Goal: Task Accomplishment & Management: Complete application form

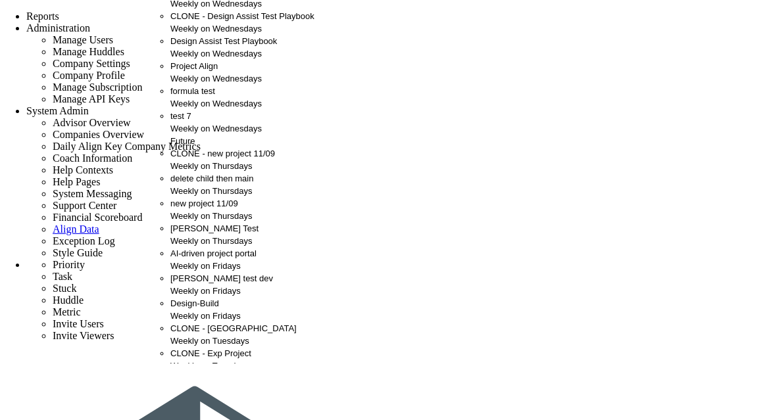
scroll to position [18, 0]
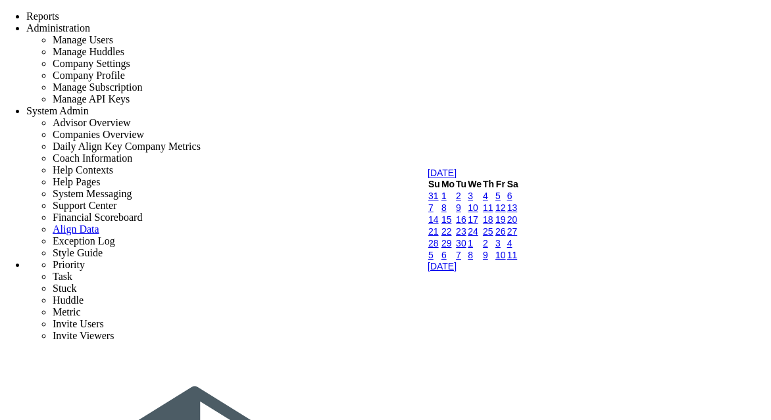
click at [478, 225] on link "17" at bounding box center [473, 219] width 11 height 11
type input "[DATE]"
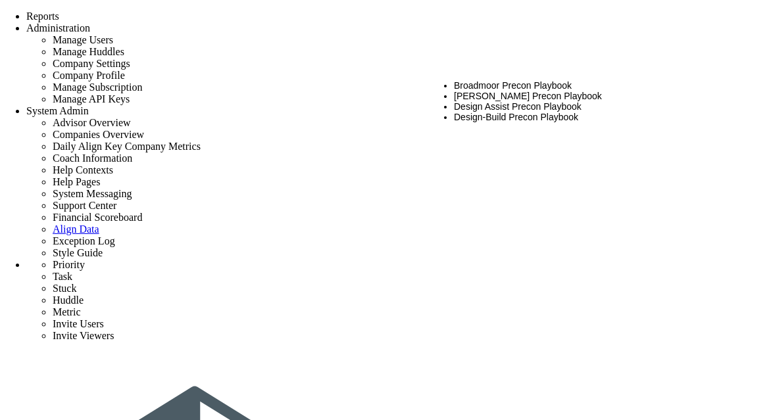
click at [518, 106] on li "Design Assist Precon Playbook" at bounding box center [597, 106] width 287 height 11
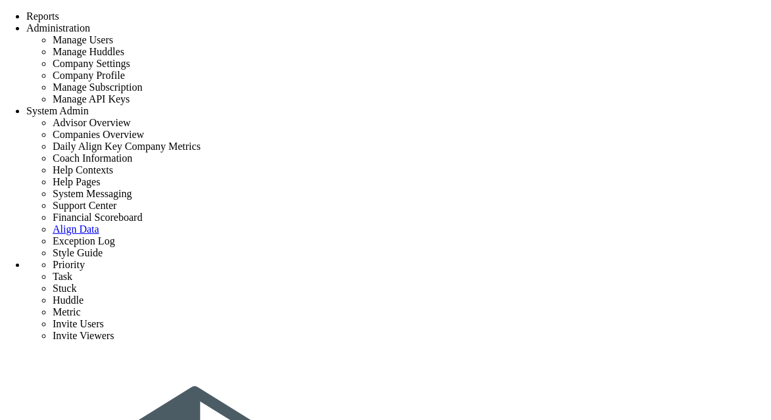
scroll to position [53, 0]
type input "n"
type input "project VSS 1"
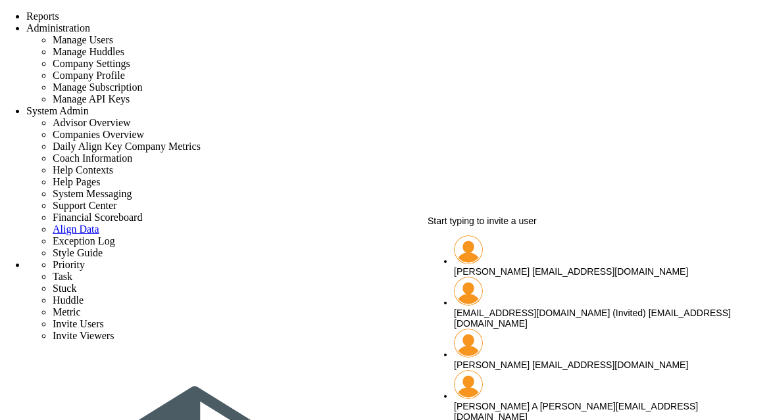
click at [471, 266] on span "[PERSON_NAME]" at bounding box center [492, 271] width 76 height 11
type input "[PERSON_NAME]"
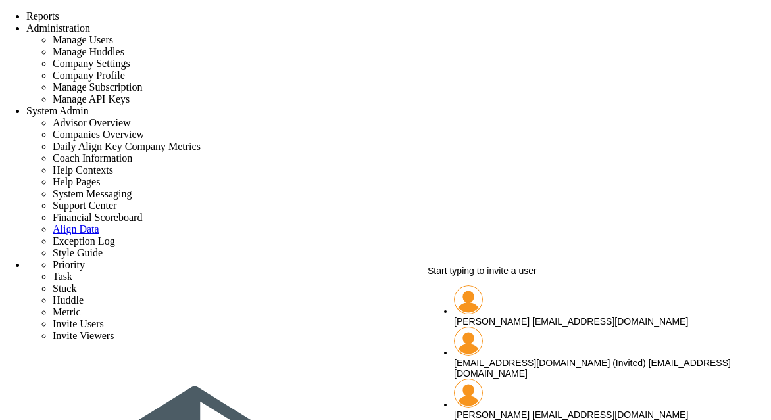
click at [481, 316] on span "[PERSON_NAME]" at bounding box center [492, 321] width 76 height 11
type input "[PERSON_NAME]"
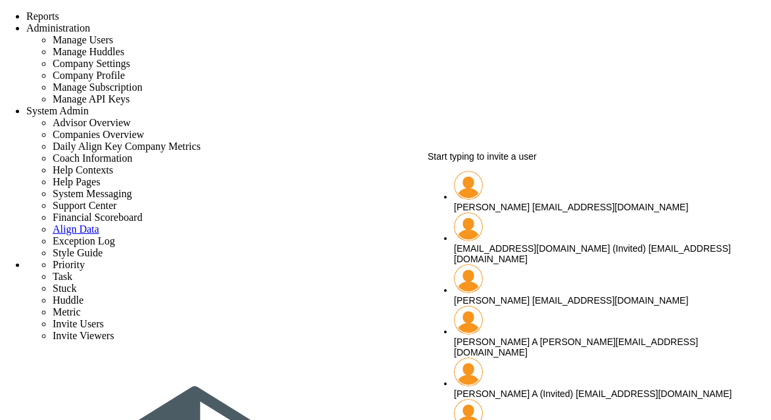
click at [493, 337] on div "chandrika A chandrika@align.com" at bounding box center [597, 347] width 287 height 21
type input "[PERSON_NAME] A"
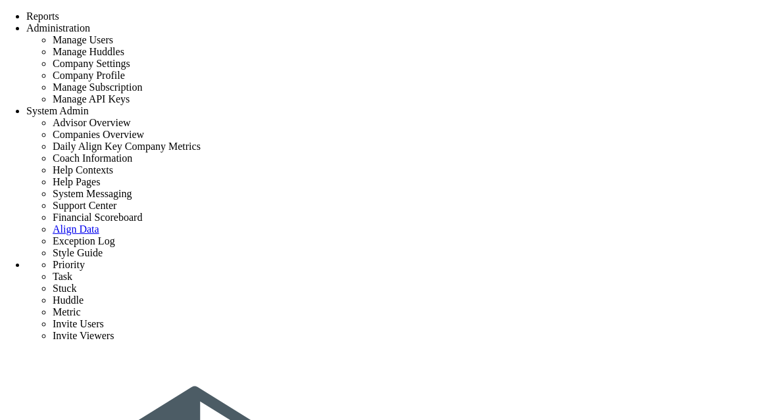
scroll to position [10, 0]
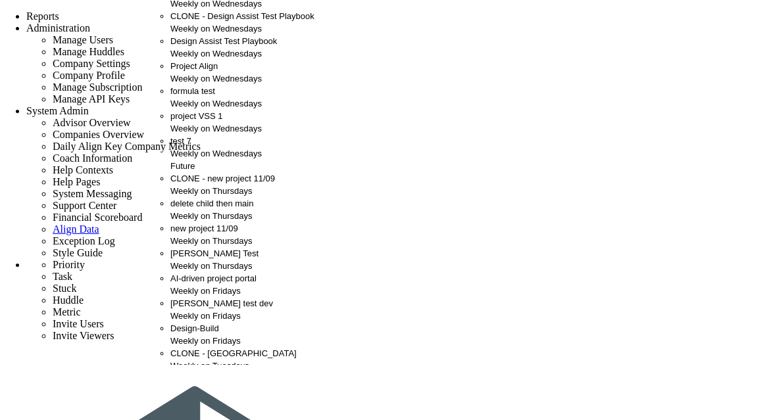
scroll to position [51, 0]
click at [187, 135] on div "project VSS 1 Weekly on Wednesdays" at bounding box center [242, 122] width 144 height 25
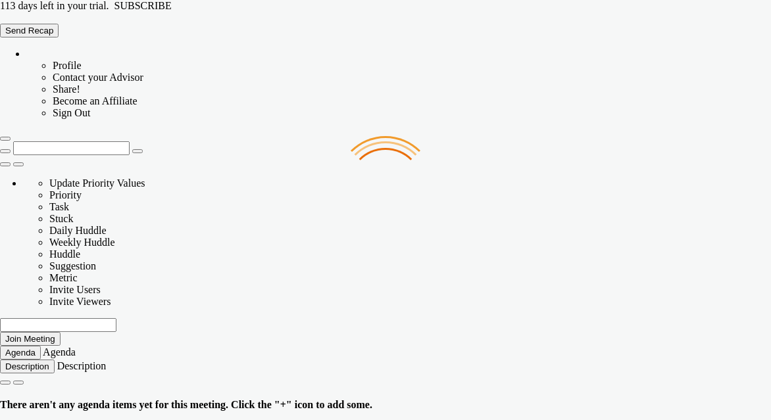
type input "[DATE]"
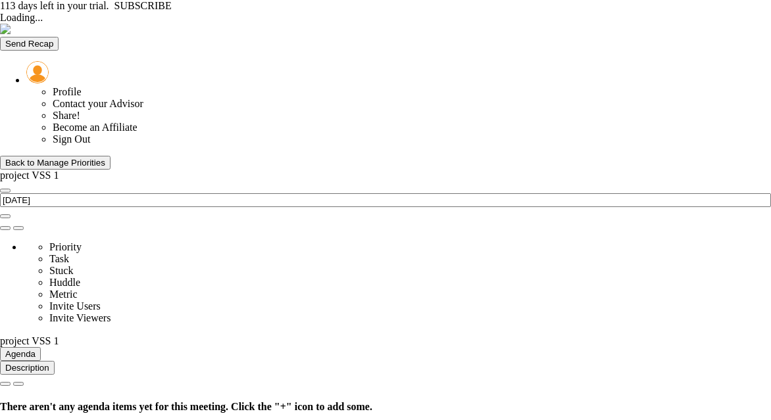
type input "[DATE]"
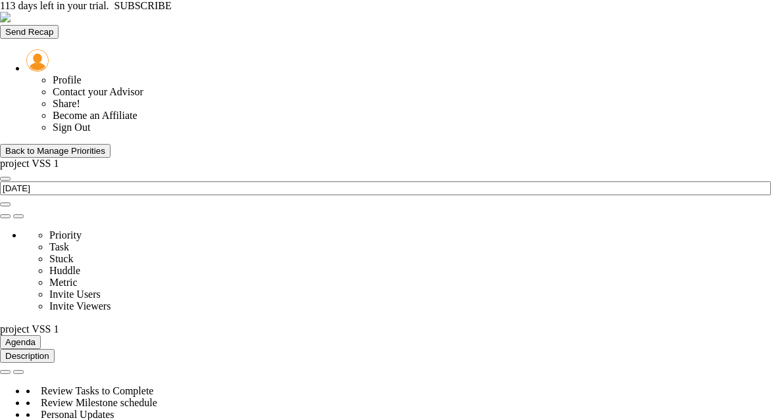
type input "Budget Alignment - project VSS 1"
click at [59, 323] on span "select" at bounding box center [59, 328] width 0 height 11
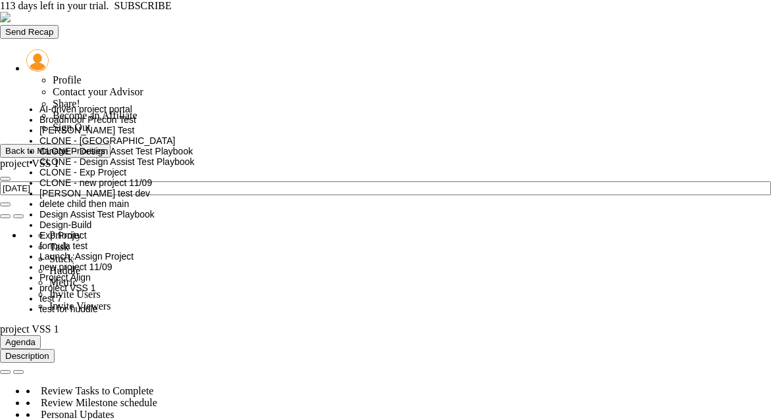
click at [66, 304] on span "test for huddle" at bounding box center [68, 309] width 59 height 11
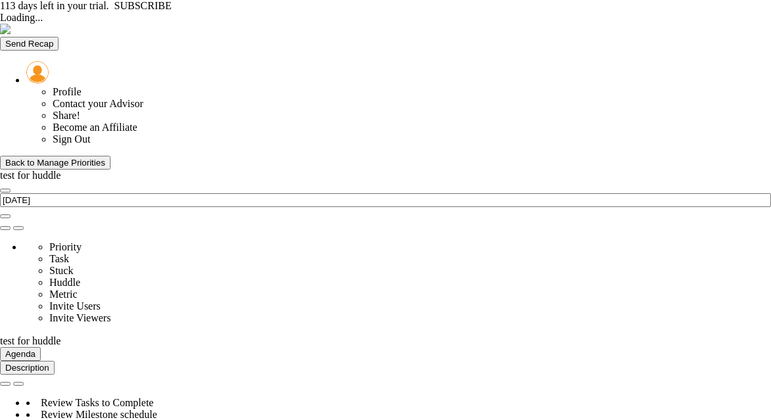
type input "[DATE]"
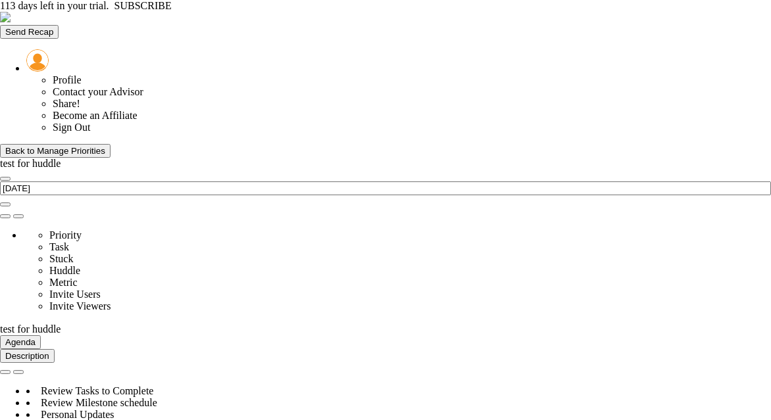
click at [61, 324] on span "test for huddle" at bounding box center [30, 329] width 61 height 11
type input "Budget Alignment - test for huddle"
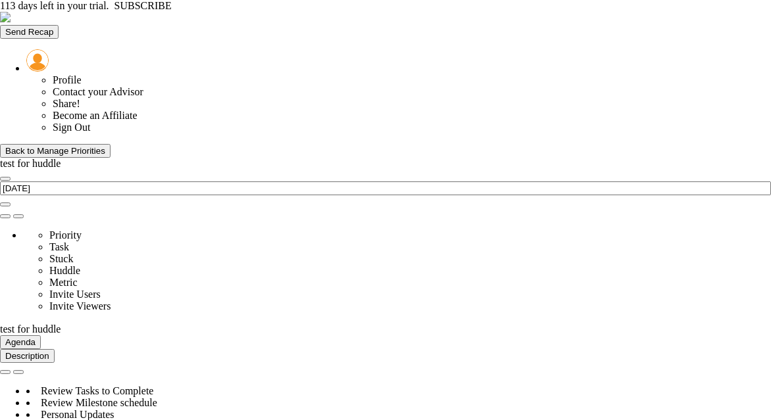
type input "Budget Alignment - test for huddle"
type input "[PERSON_NAME]"
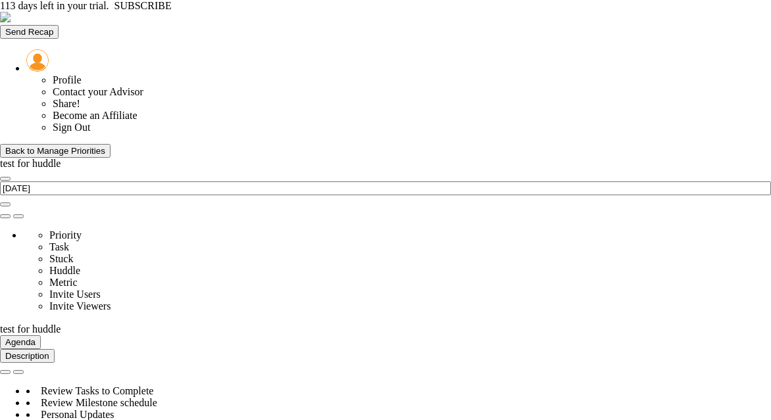
radio input "true"
type input "98"
type input "100"
type input "103"
type input "110"
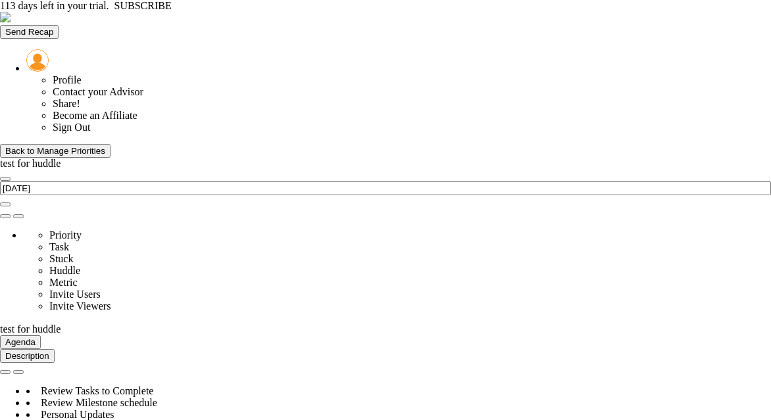
type input "0"
type input "Budget Alignment - test for huddle"
click at [61, 324] on span "test for huddle" at bounding box center [30, 329] width 61 height 11
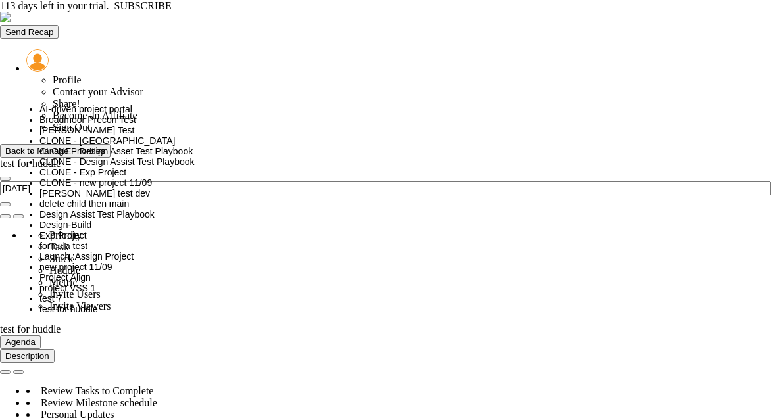
scroll to position [422, 0]
click at [72, 283] on span "project VSS 1" at bounding box center [67, 288] width 57 height 11
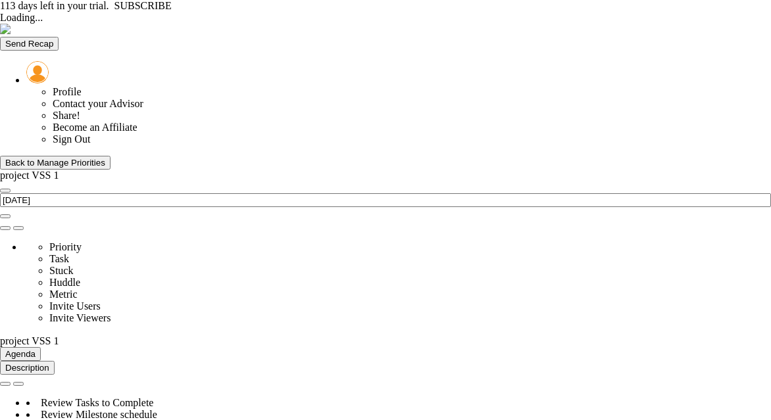
type input "[DATE]"
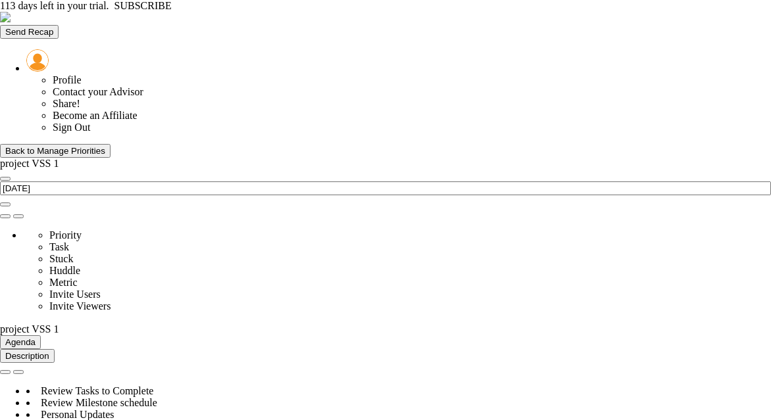
scroll to position [657599, 657532]
type input "Budget Alignment - project VSS 1"
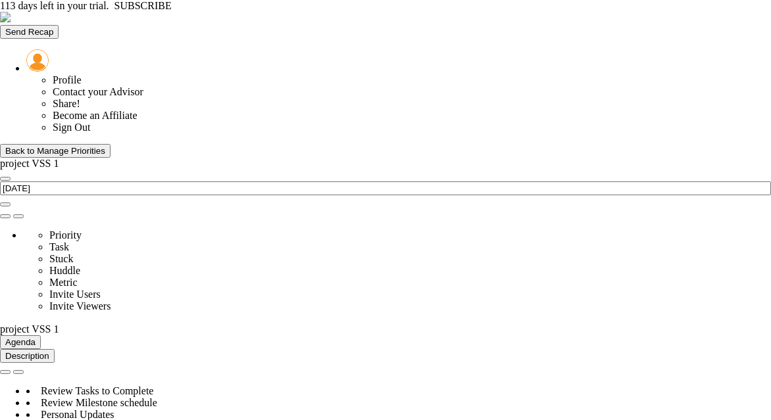
click at [59, 323] on span "select" at bounding box center [59, 328] width 0 height 11
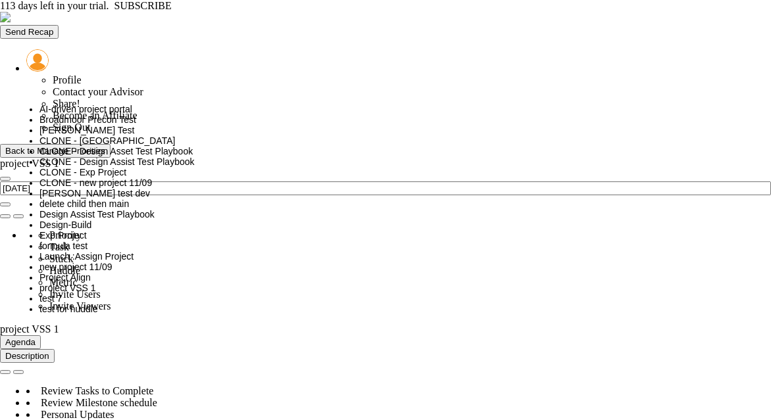
scroll to position [329, 0]
click at [122, 241] on div "formula test" at bounding box center [117, 246] width 157 height 11
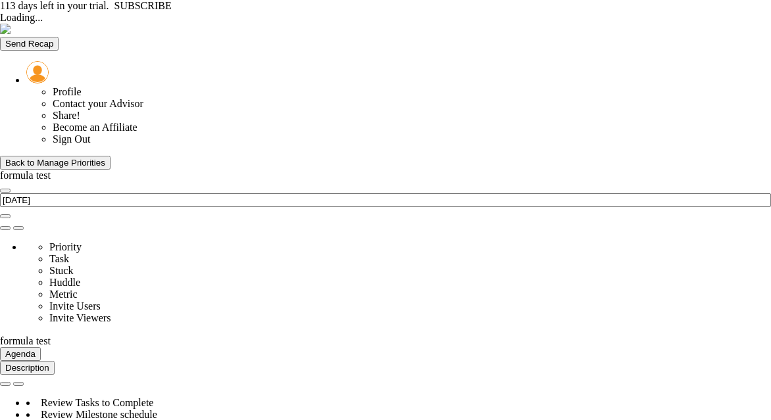
type input "[DATE]"
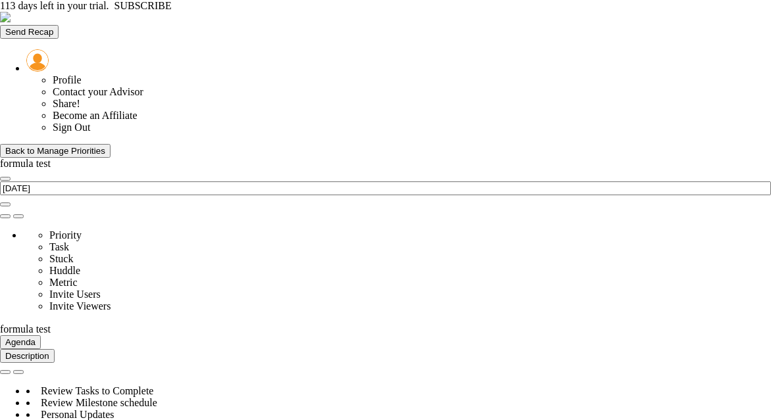
scroll to position [657599, 657532]
type input "Budget Alignment - formula test"
type input "[PERSON_NAME]"
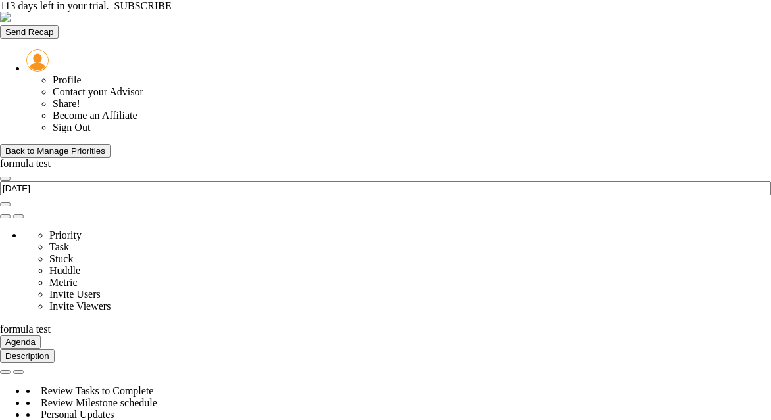
radio input "true"
type input "98"
type input "100"
type input "103"
type input "110"
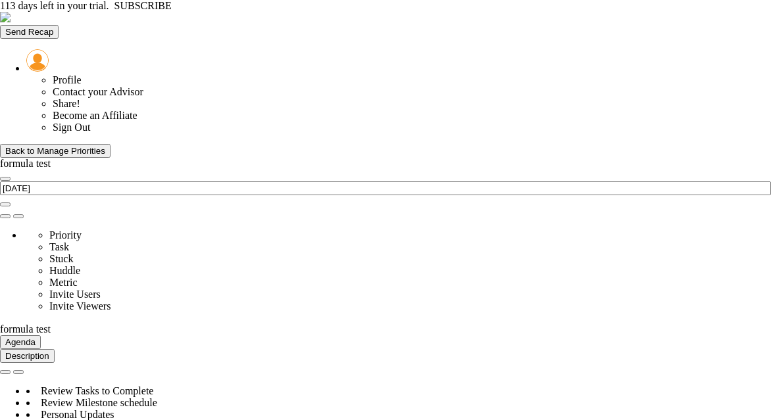
type input "50"
type input "Budget Alignment - formula test"
click at [51, 323] on span "select" at bounding box center [51, 328] width 0 height 11
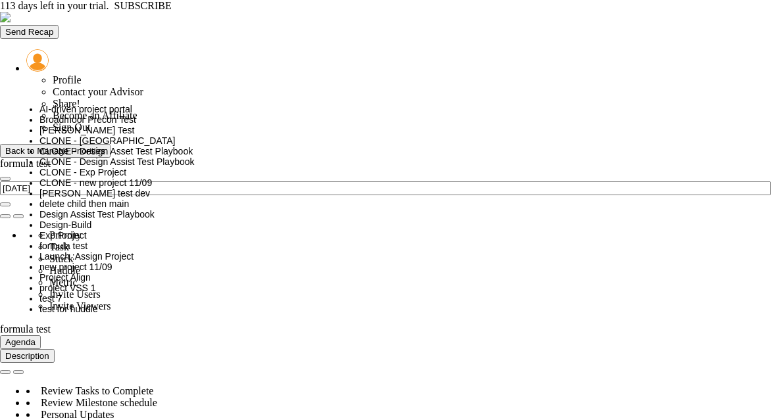
click at [133, 304] on div "test for huddle" at bounding box center [117, 309] width 157 height 11
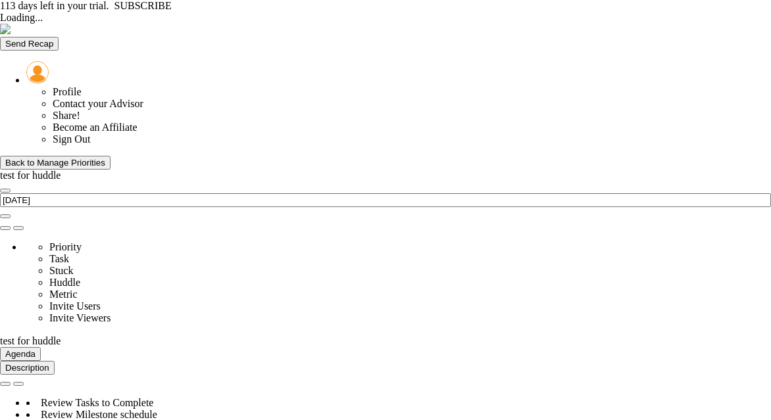
type input "[DATE]"
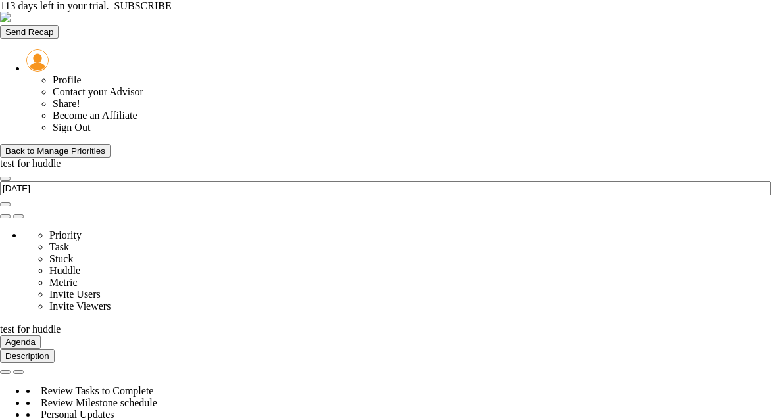
type input "Budget Alignment - test for huddle"
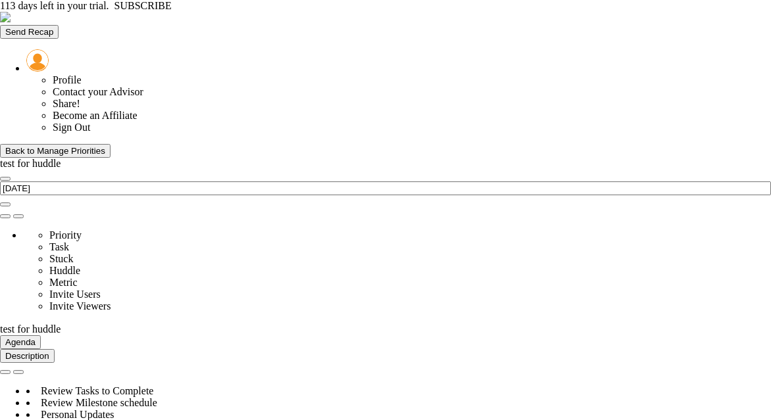
type input "Budget Alignment - test for huddle"
type input "[PERSON_NAME]"
radio input "true"
type input "98"
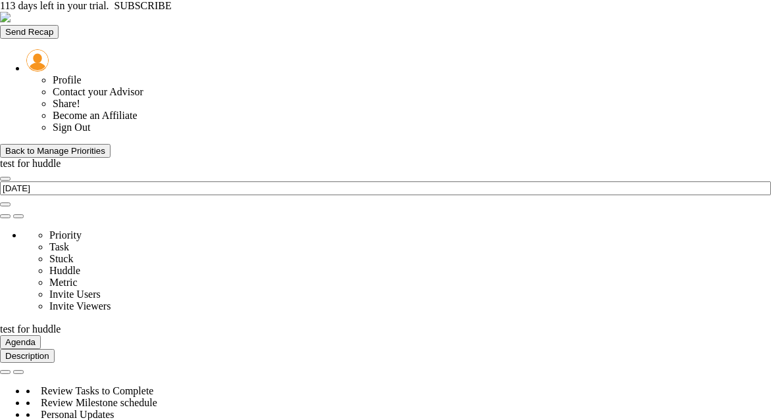
type input "100"
type input "103"
type input "110"
type input "0"
type input "Budget Alignment - test for huddle"
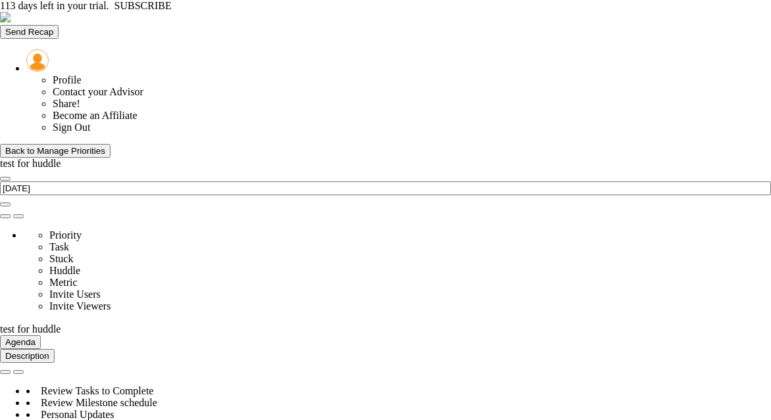
type input "Budget Alignment - test for huddle"
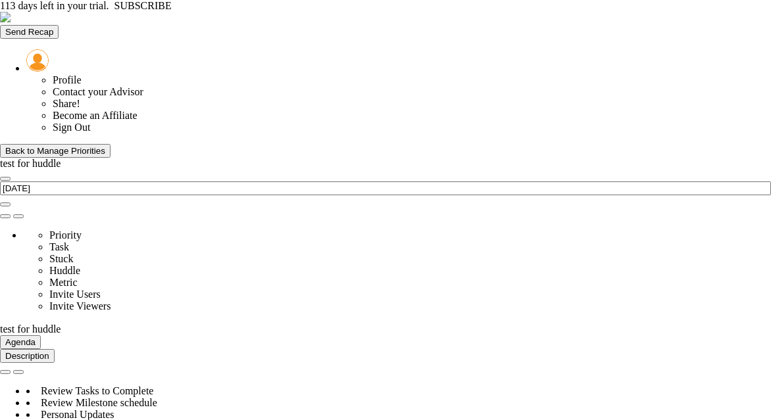
type input "Budget Alignment - test for huddle"
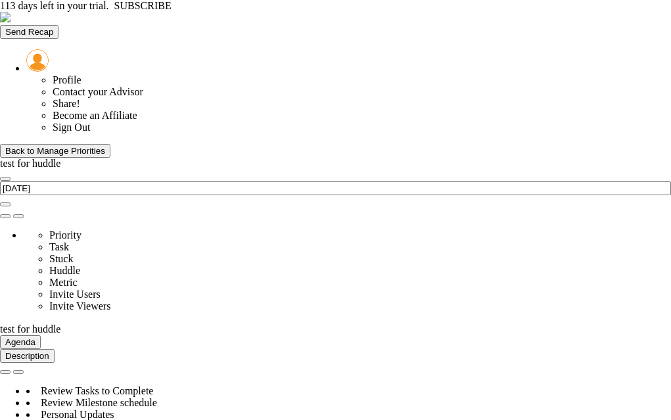
scroll to position [46, 101]
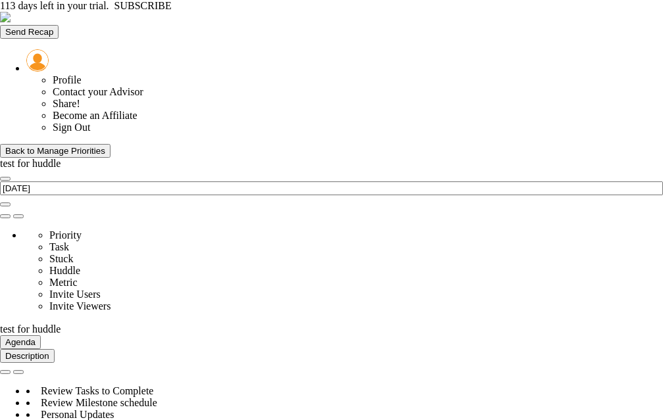
drag, startPoint x: 340, startPoint y: 201, endPoint x: 192, endPoint y: 200, distance: 148.0
click at [49, 49] on img at bounding box center [37, 60] width 22 height 22
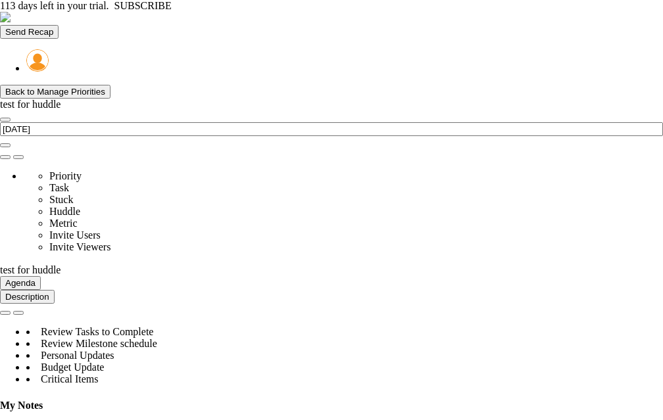
click at [89, 87] on div "Back to Manage Priorities" at bounding box center [55, 92] width 100 height 10
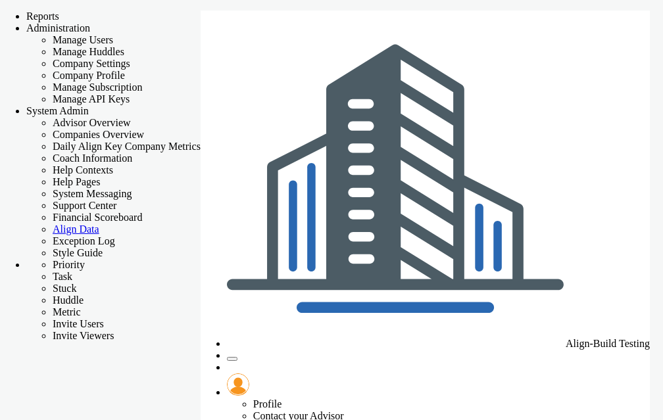
checkbox input "false"
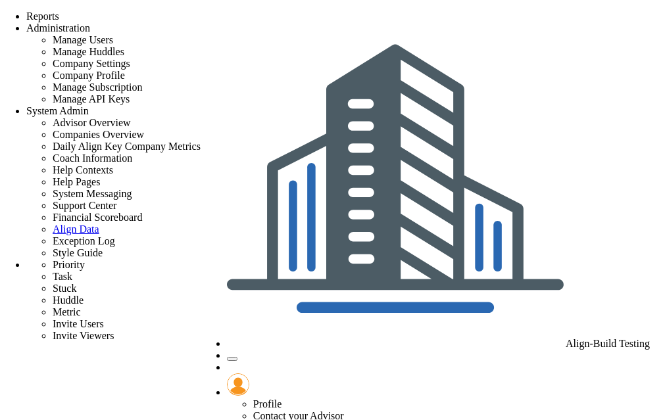
click at [89, 105] on span at bounding box center [89, 110] width 0 height 11
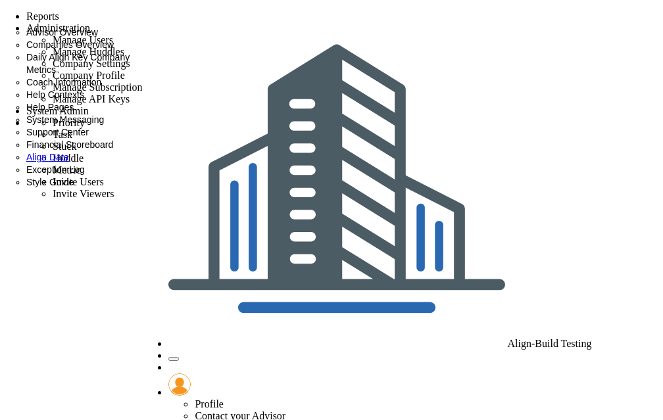
click at [101, 87] on span "Coach Information" at bounding box center [63, 82] width 75 height 11
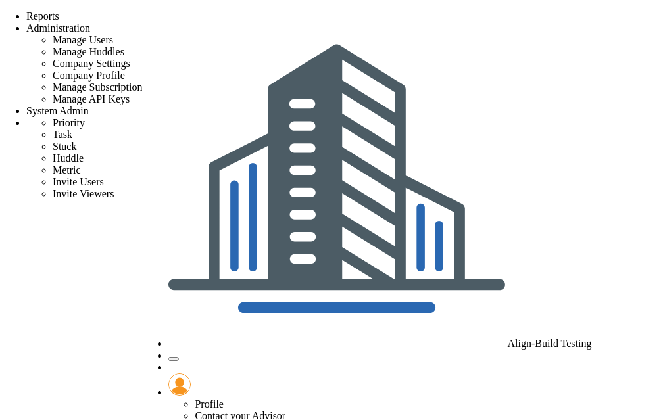
type input "[PERSON_NAME]"
